Goal: Information Seeking & Learning: Find specific fact

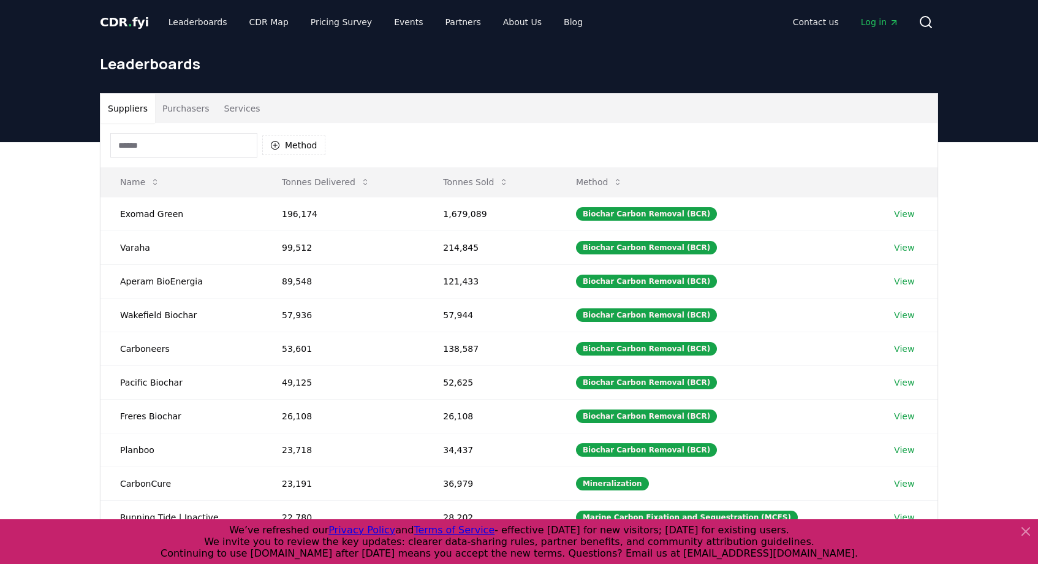
click at [201, 142] on input at bounding box center [183, 145] width 147 height 25
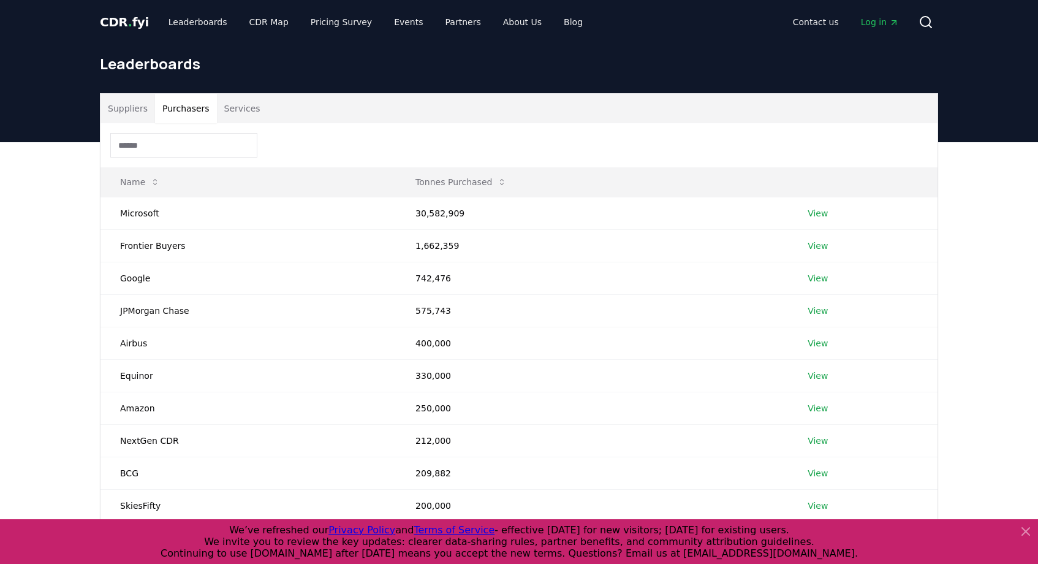
click at [199, 113] on button "Purchasers" at bounding box center [186, 108] width 62 height 29
click at [186, 145] on input at bounding box center [183, 145] width 147 height 25
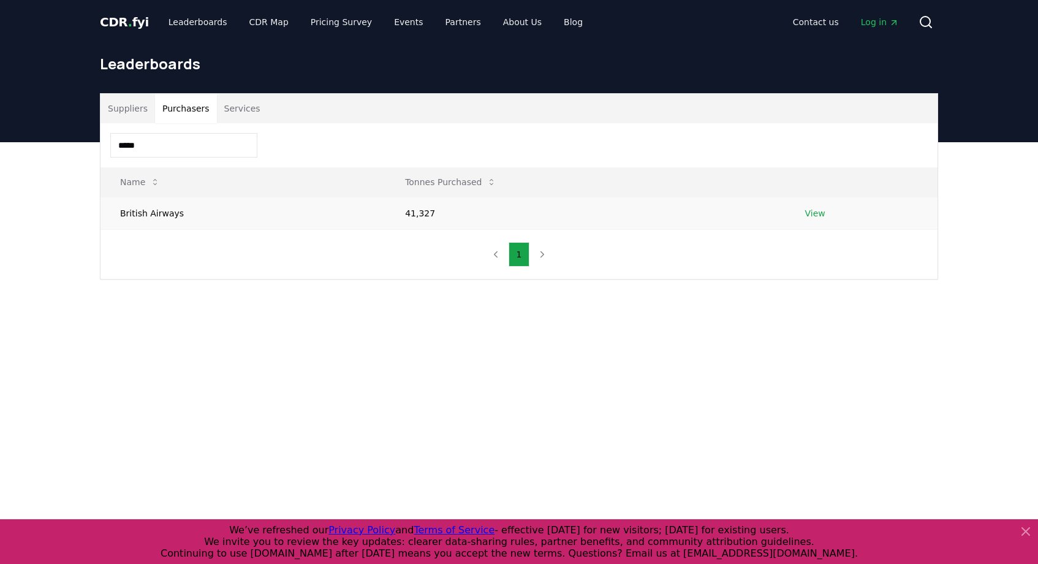
type input "*****"
click at [808, 216] on link "View" at bounding box center [815, 213] width 20 height 12
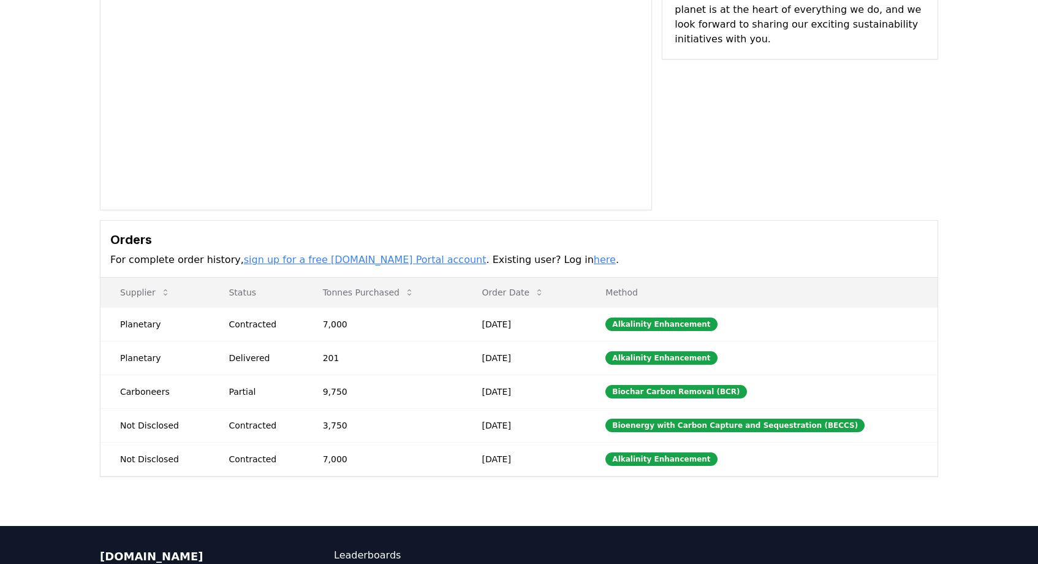
scroll to position [150, 0]
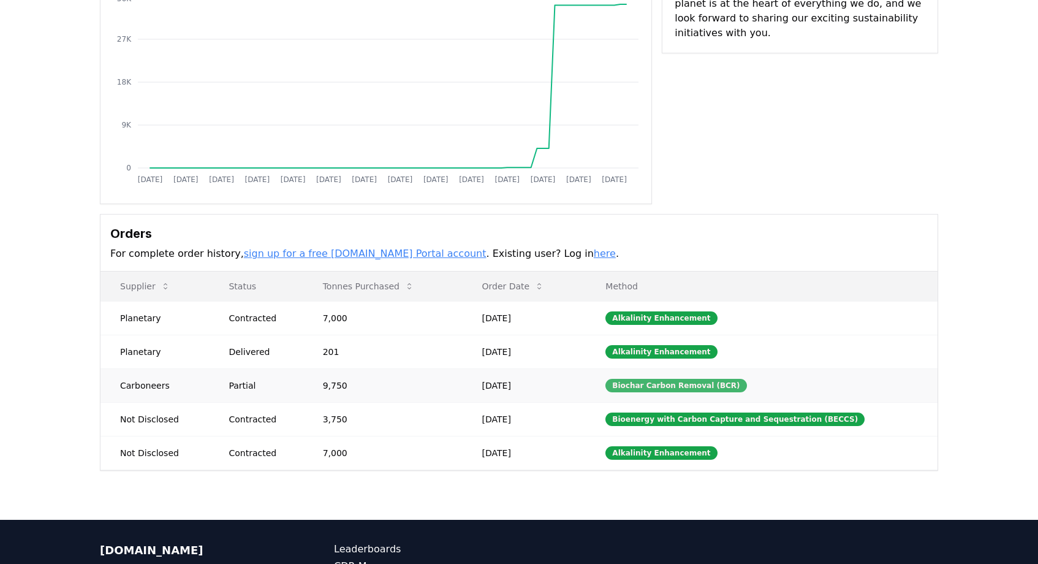
click at [659, 387] on div "Biochar Carbon Removal (BCR)" at bounding box center [676, 385] width 141 height 13
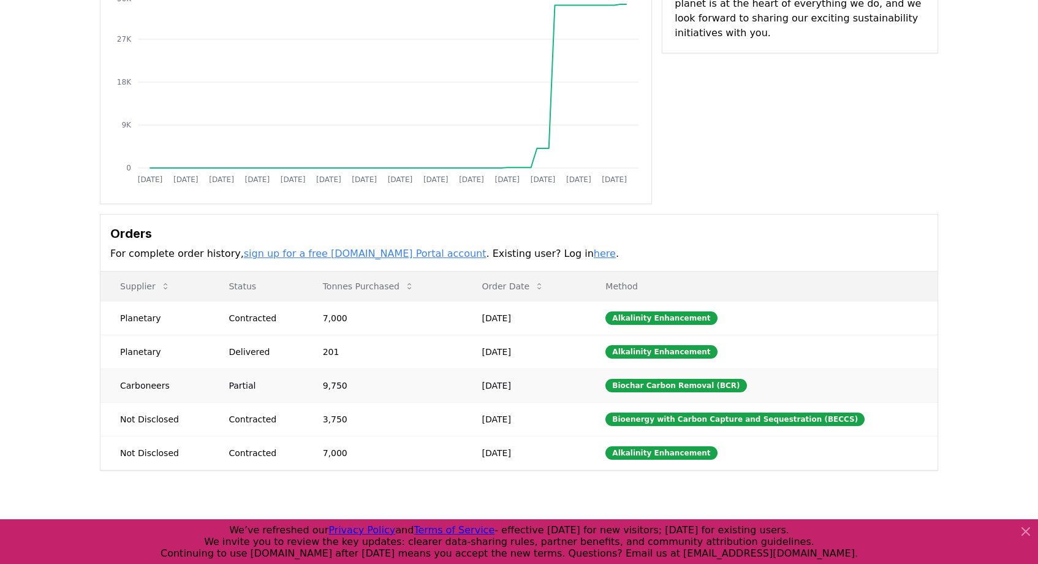
click at [148, 386] on td "Carboneers" at bounding box center [155, 385] width 108 height 34
copy td "Carboneers"
